Goal: Check status: Check status

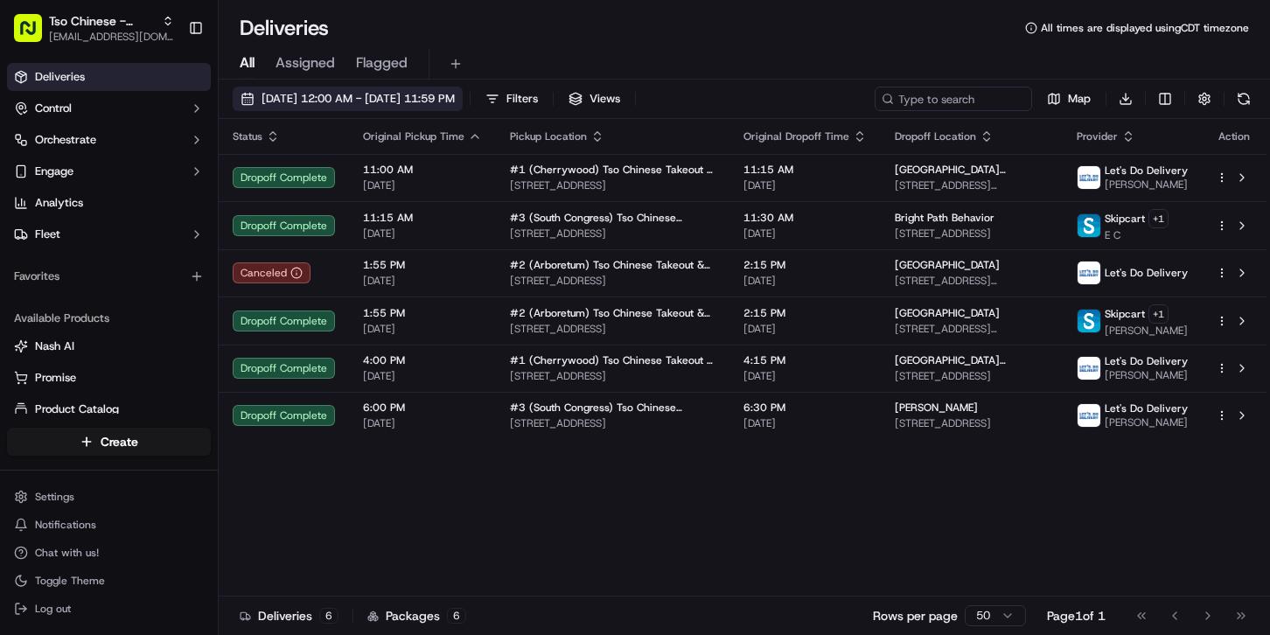
click at [356, 87] on button "[DATE] 12:00 AM - [DATE] 11:59 PM" at bounding box center [348, 99] width 230 height 24
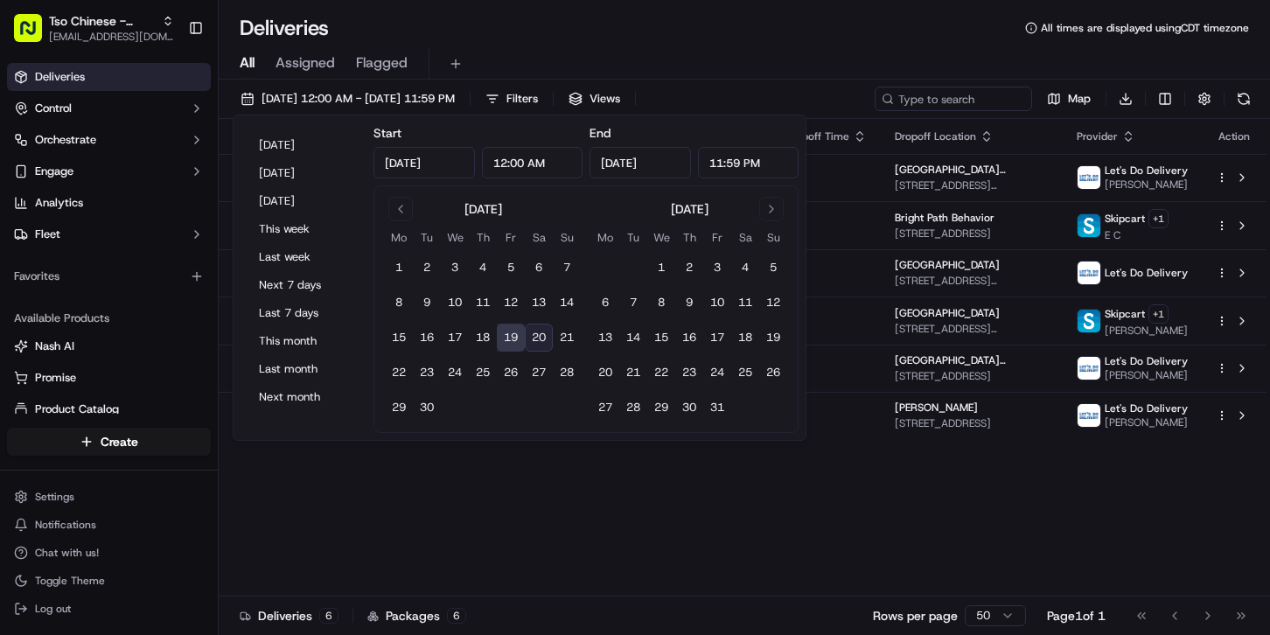
click at [589, 472] on div "Status Original Pickup Time Pickup Location Original Dropoff Time Dropoff Locat…" at bounding box center [743, 357] width 1048 height 477
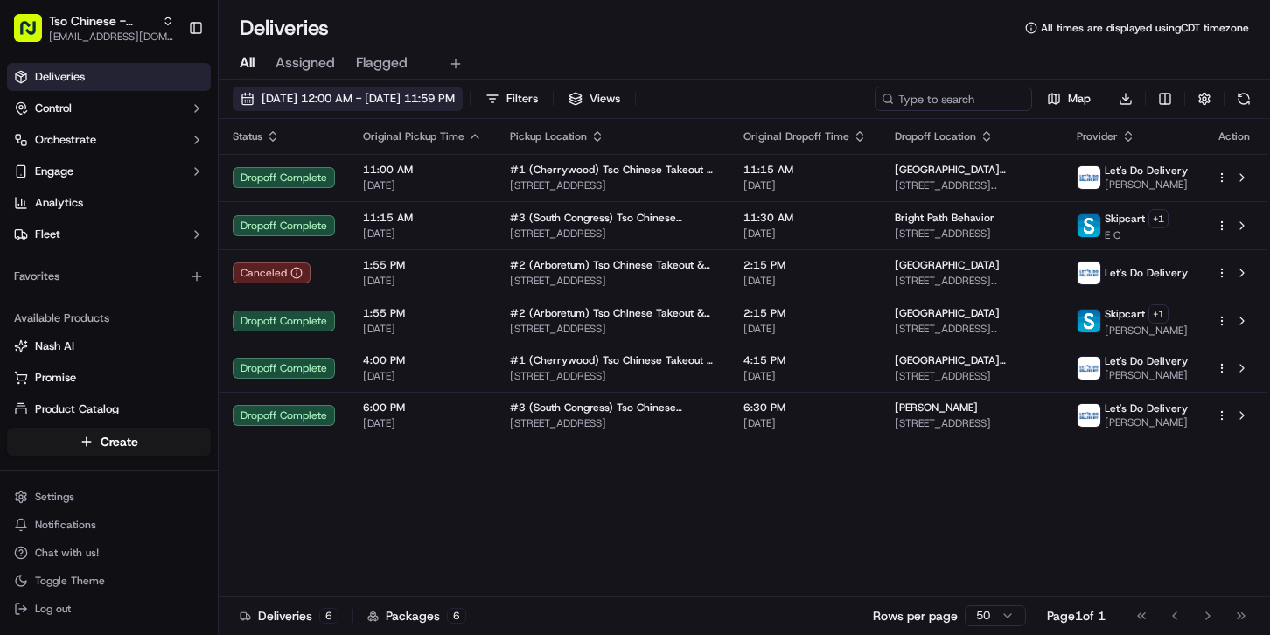
click at [390, 88] on button "[DATE] 12:00 AM - [DATE] 11:59 PM" at bounding box center [348, 99] width 230 height 24
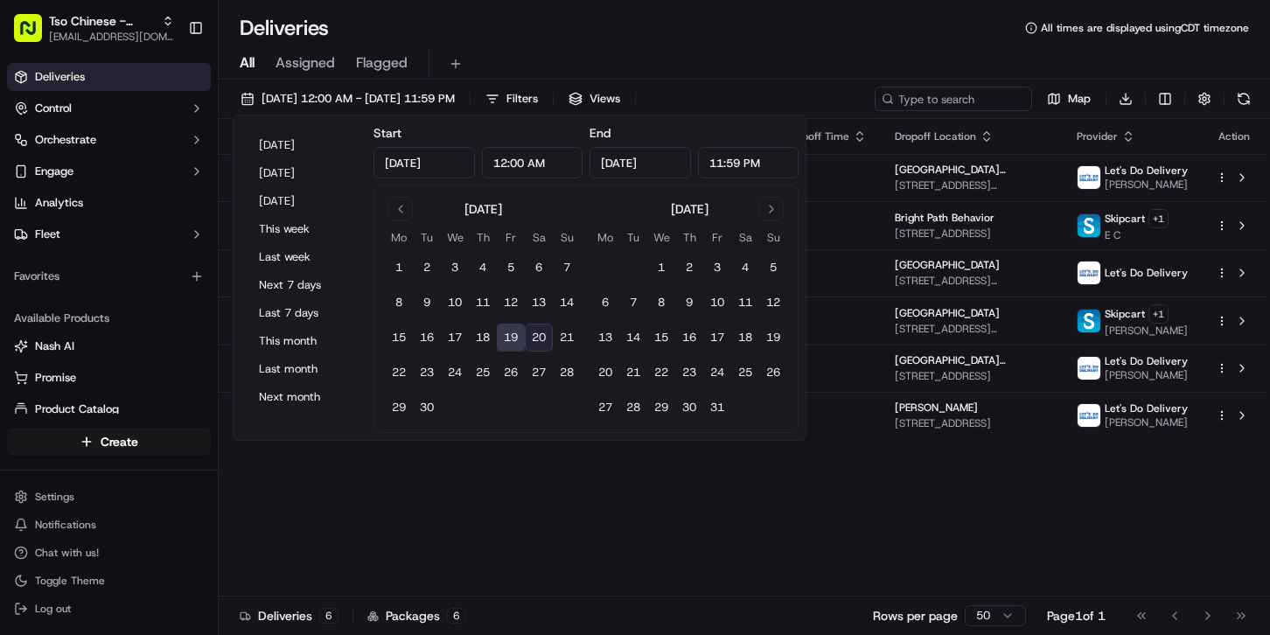
click at [540, 348] on button "20" at bounding box center [539, 338] width 28 height 28
type input "[DATE]"
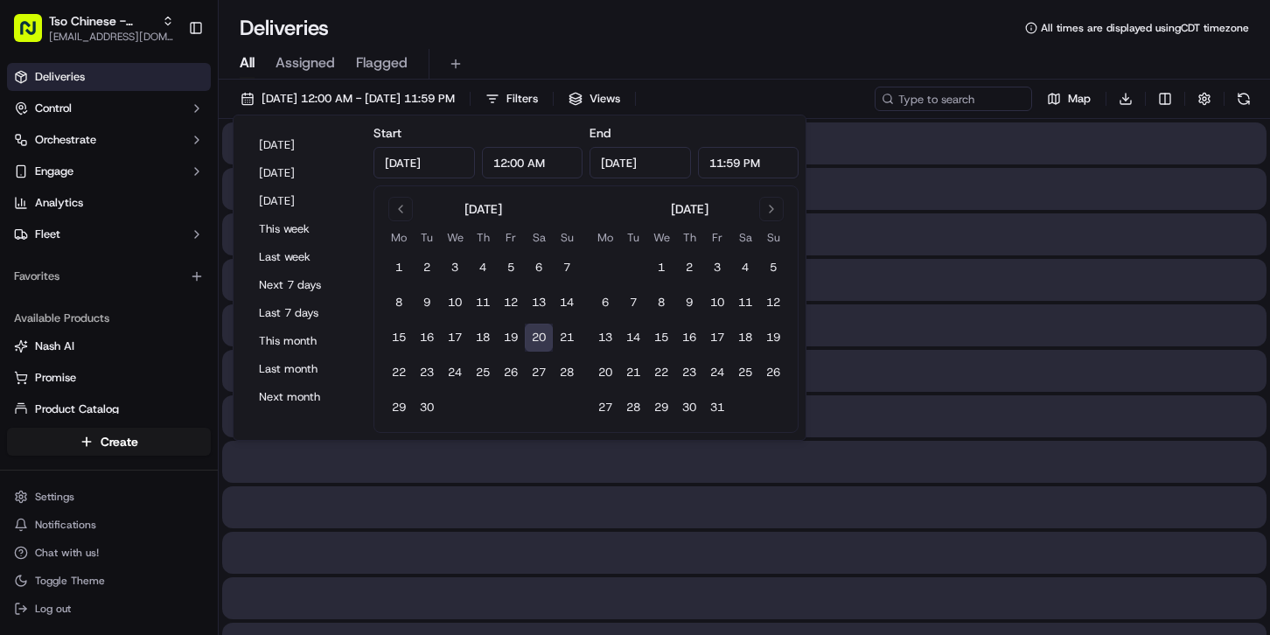
click at [638, 552] on div at bounding box center [744, 553] width 1044 height 42
